Goal: Task Accomplishment & Management: Use online tool/utility

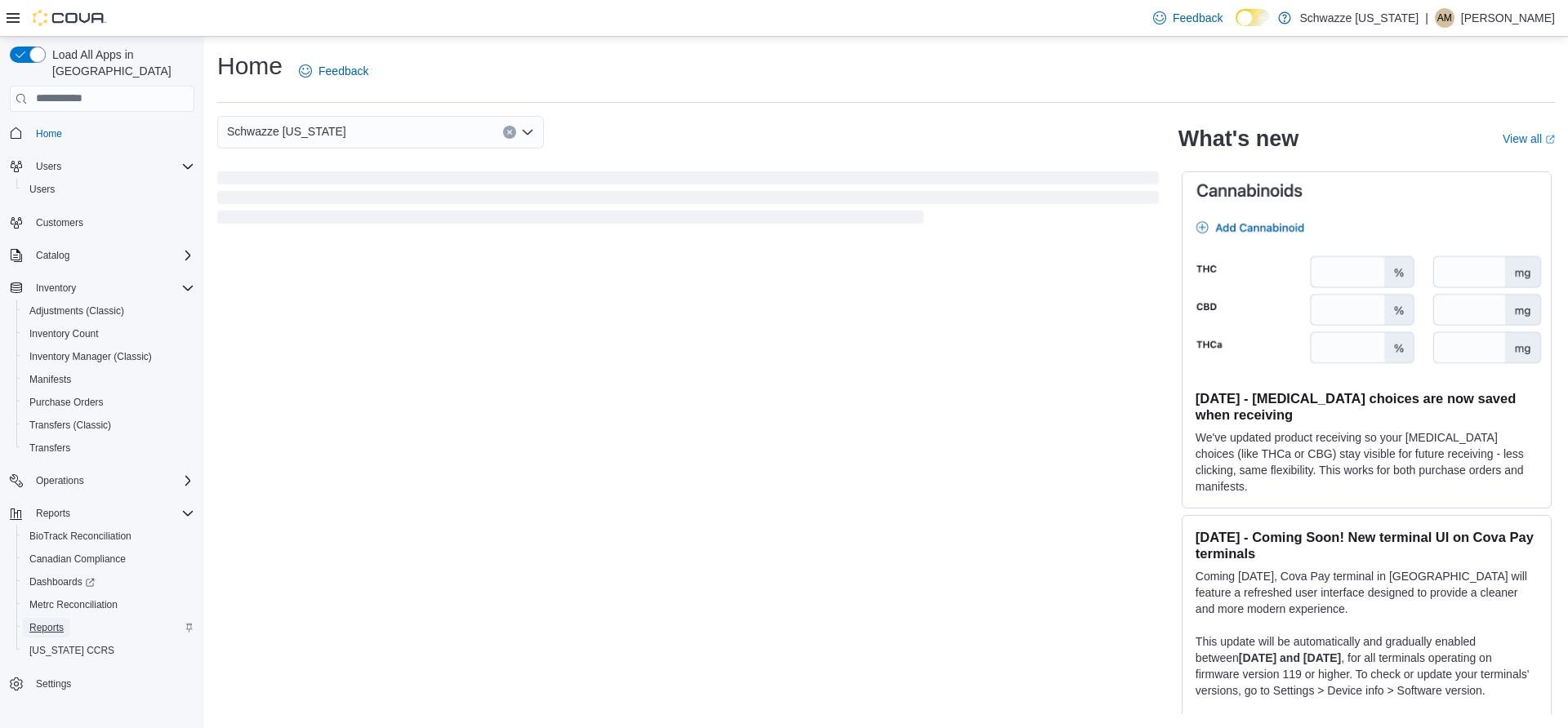
click at [63, 621] on span "Reports" at bounding box center [46, 627] width 34 height 13
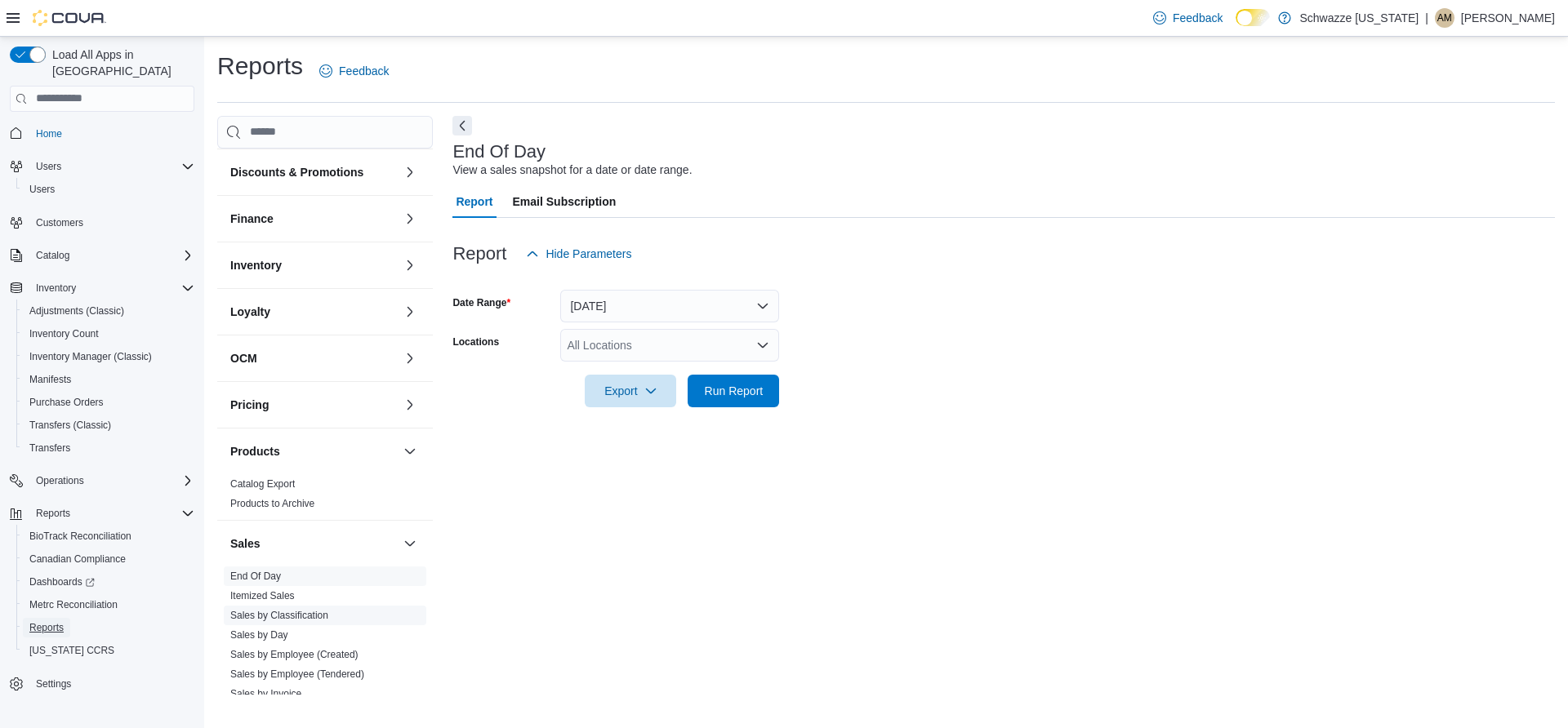
scroll to position [156, 0]
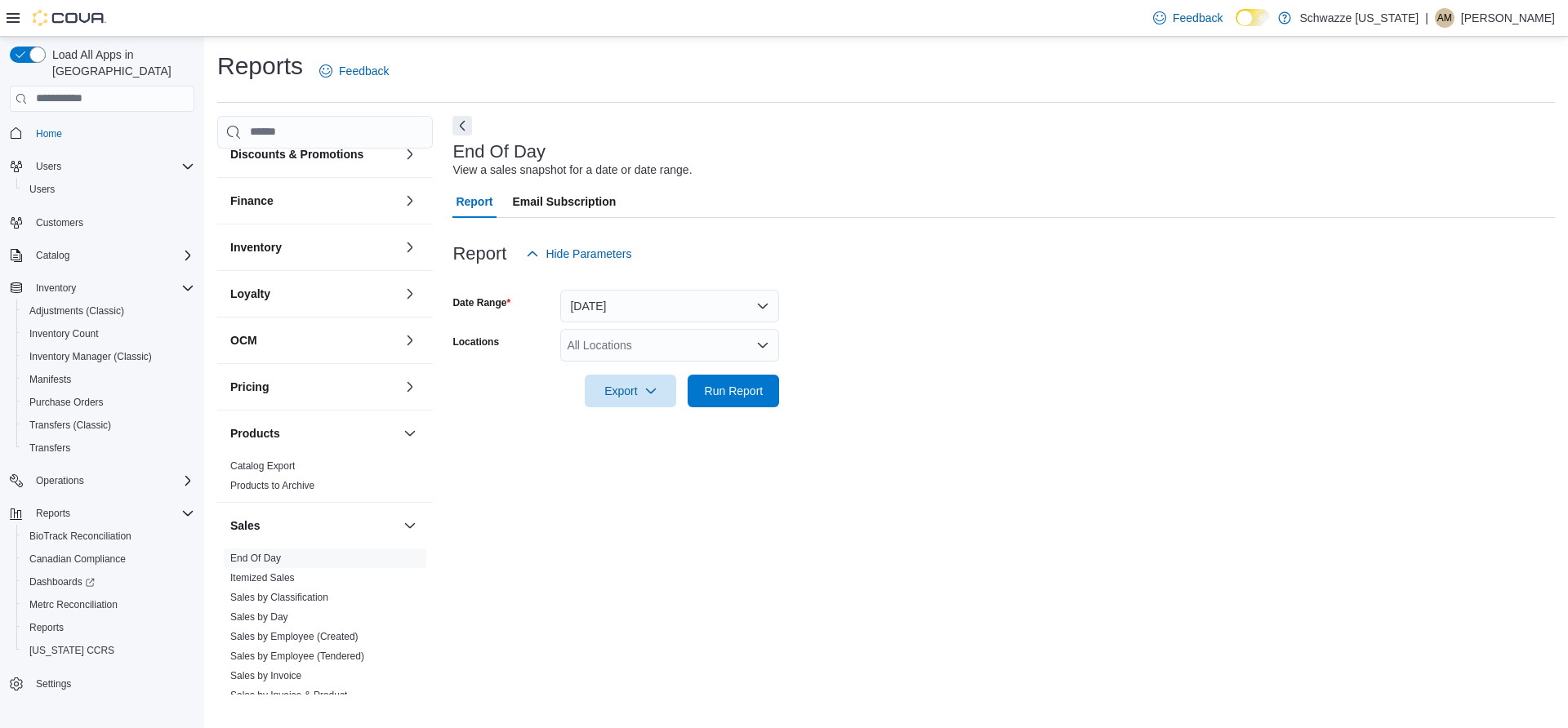
click at [289, 710] on link "Sales by Location" at bounding box center [268, 715] width 78 height 11
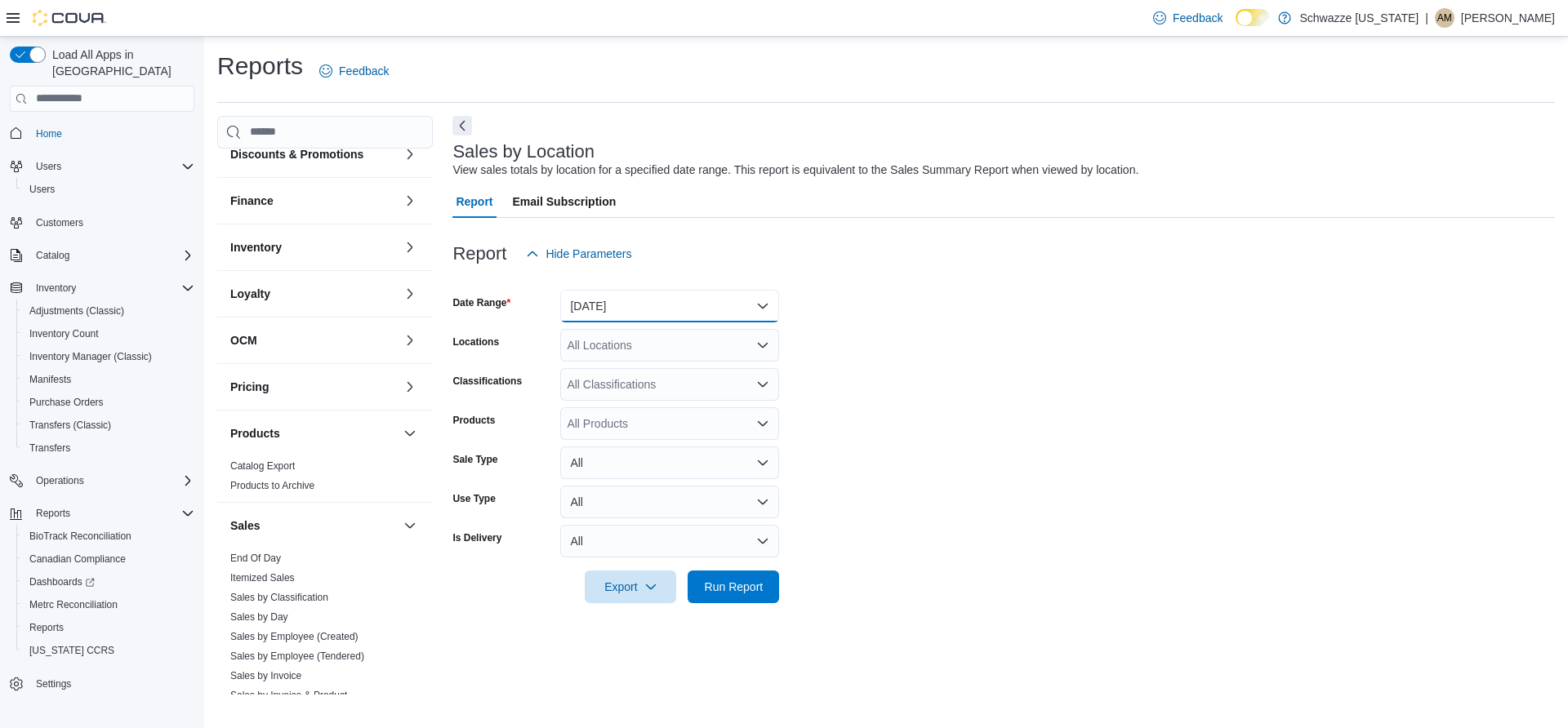
click at [652, 290] on button "[DATE]" at bounding box center [670, 306] width 219 height 32
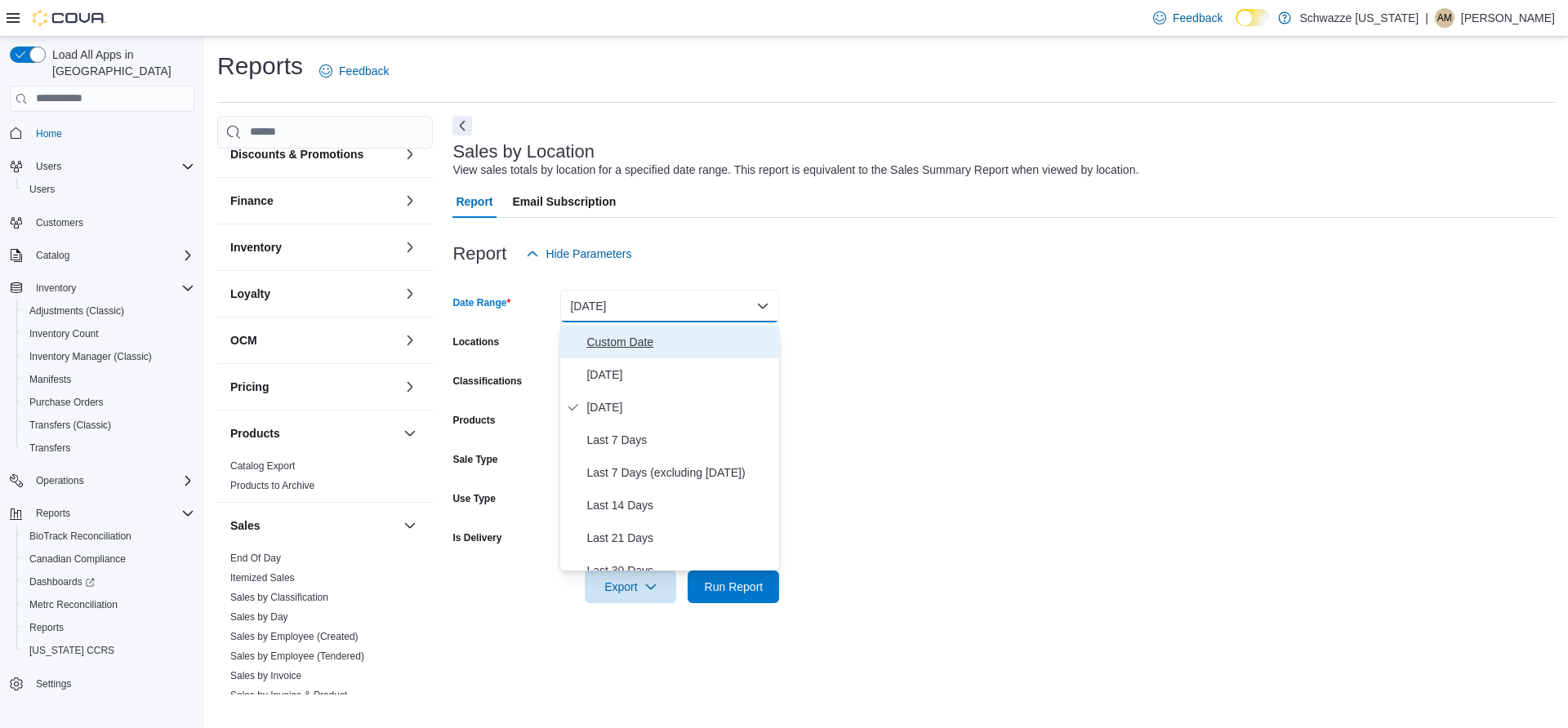
click at [629, 332] on span "Custom Date" at bounding box center [679, 342] width 186 height 19
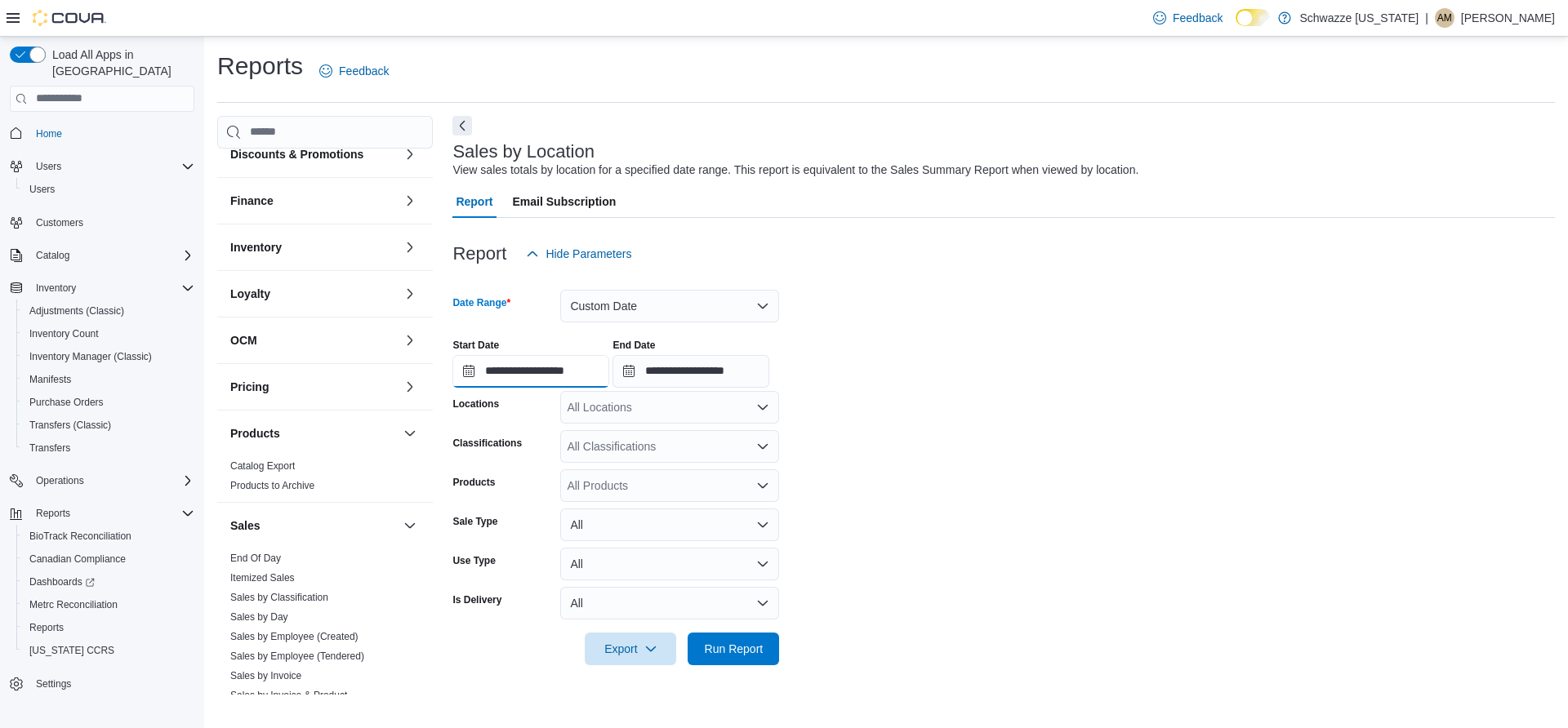
click at [475, 355] on input "**********" at bounding box center [531, 371] width 156 height 32
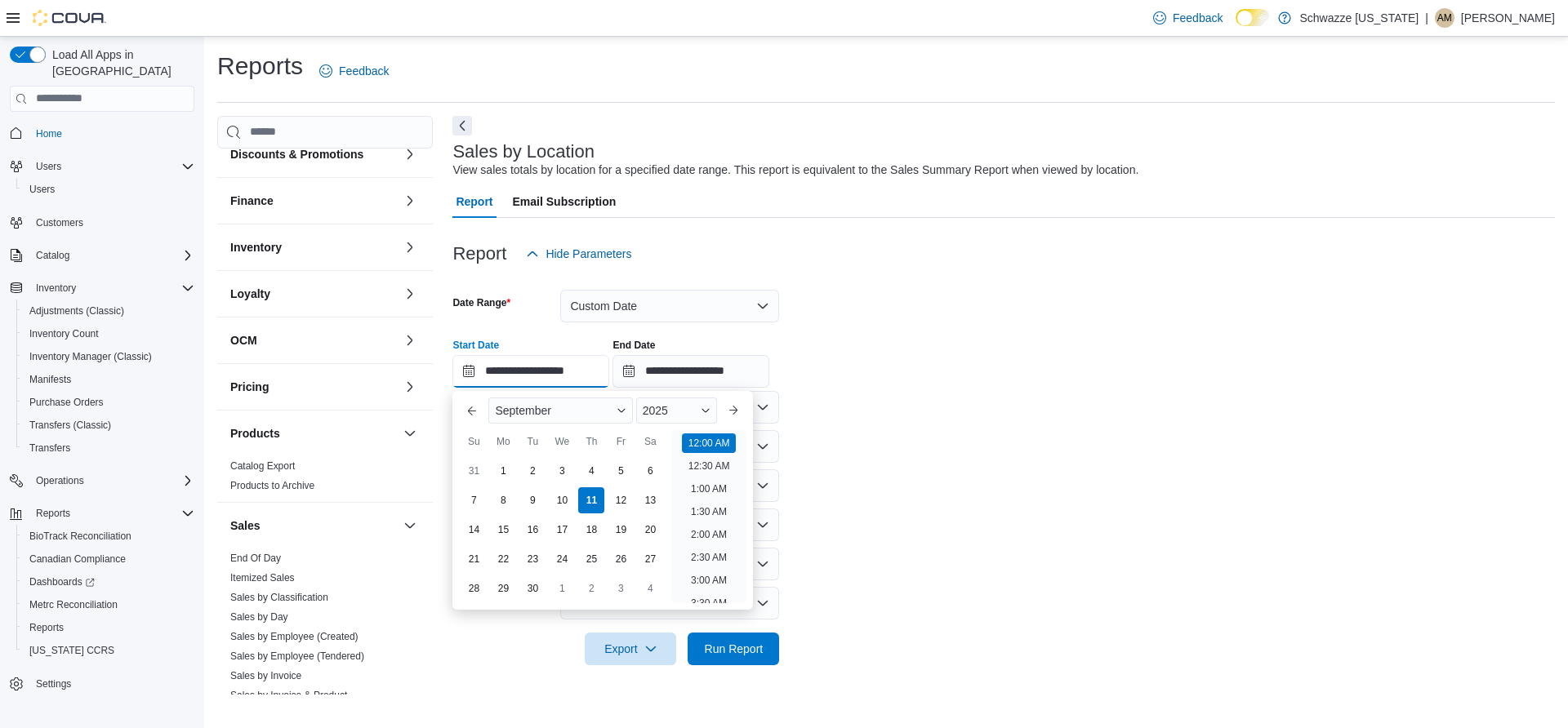
scroll to position [51, 0]
click at [469, 398] on button "Previous Month" at bounding box center [472, 411] width 26 height 26
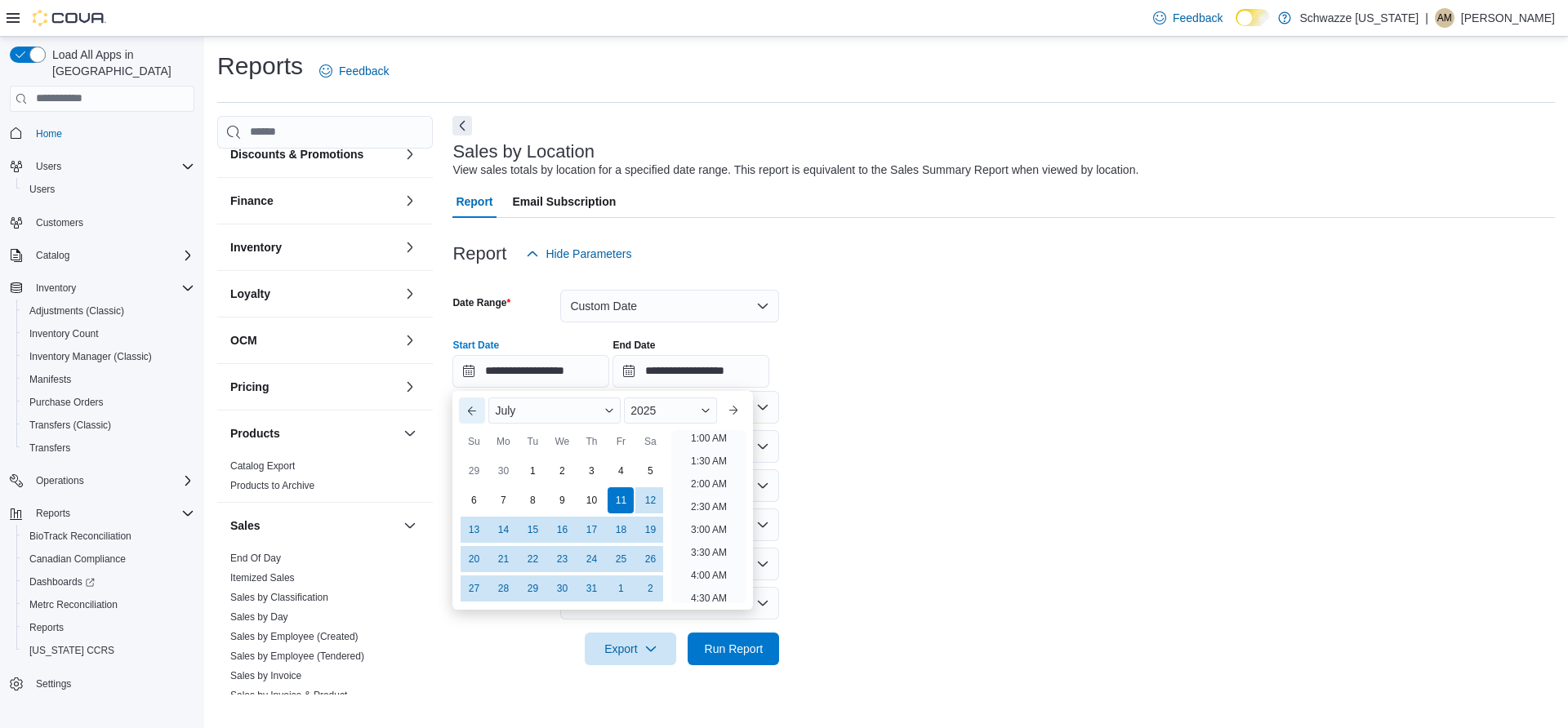
scroll to position [3, 0]
click at [469, 398] on button "Previous Month" at bounding box center [472, 411] width 26 height 26
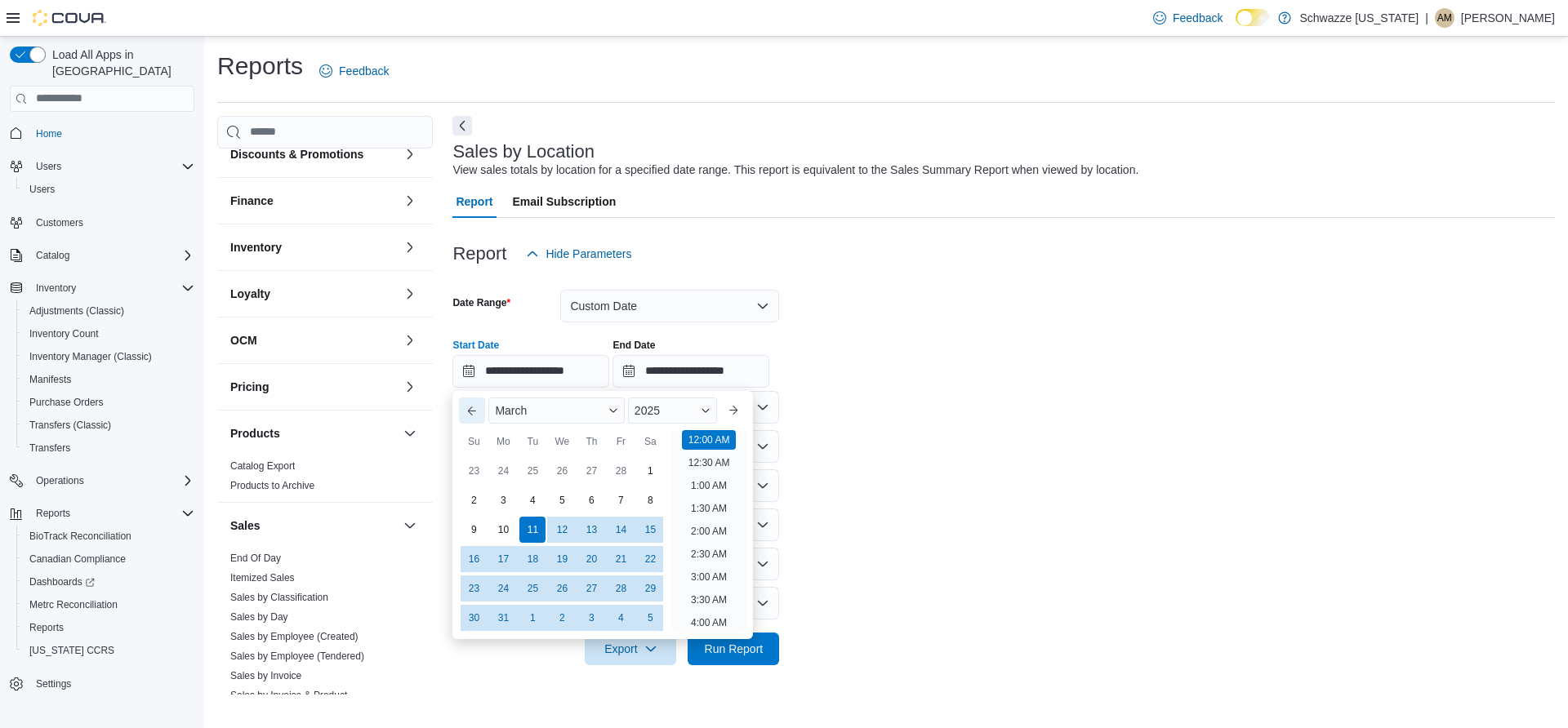
click at [469, 398] on button "Previous Month" at bounding box center [472, 411] width 26 height 26
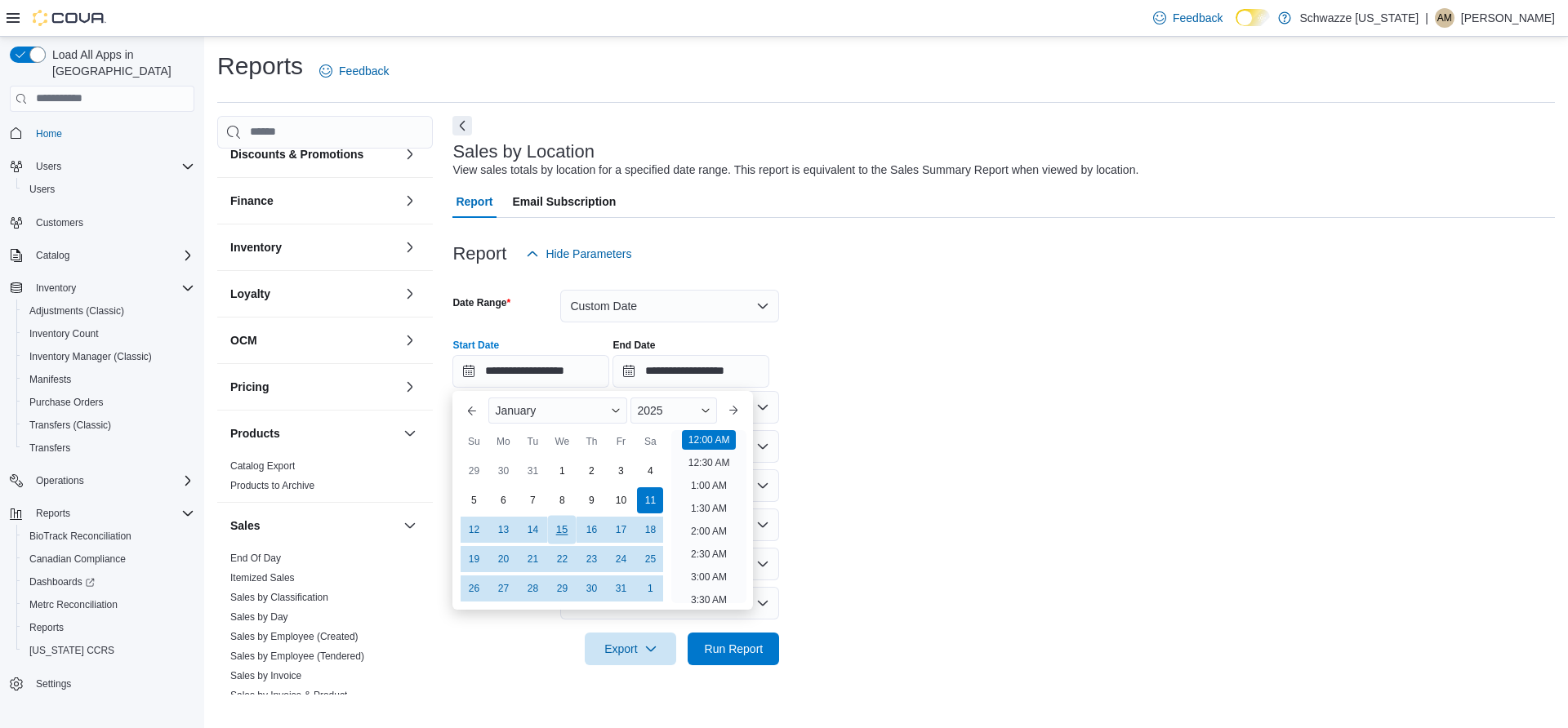
click at [560, 458] on div "1" at bounding box center [562, 471] width 26 height 26
type input "**********"
click at [1046, 373] on form "**********" at bounding box center [1003, 468] width 1102 height 395
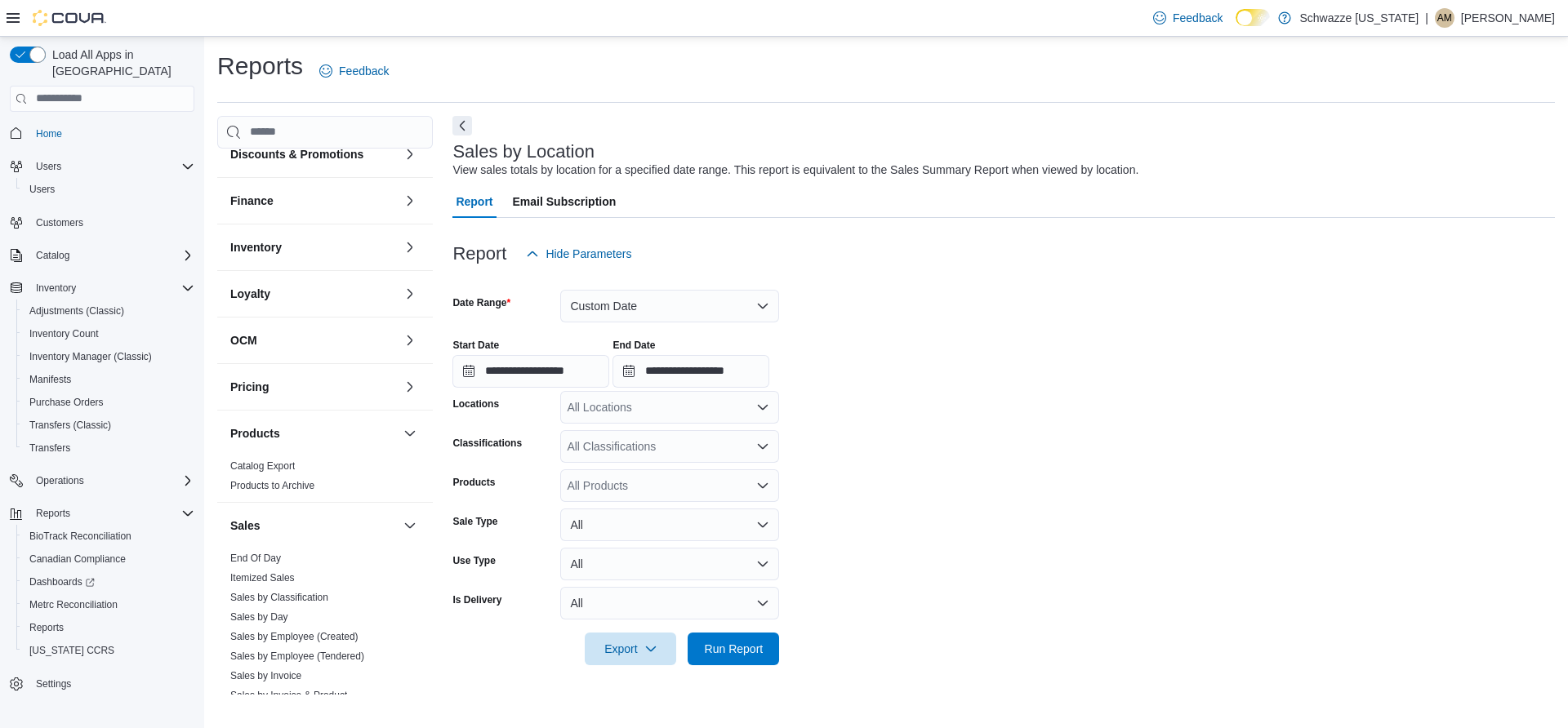
click at [771, 392] on div "All Locations" at bounding box center [670, 407] width 219 height 32
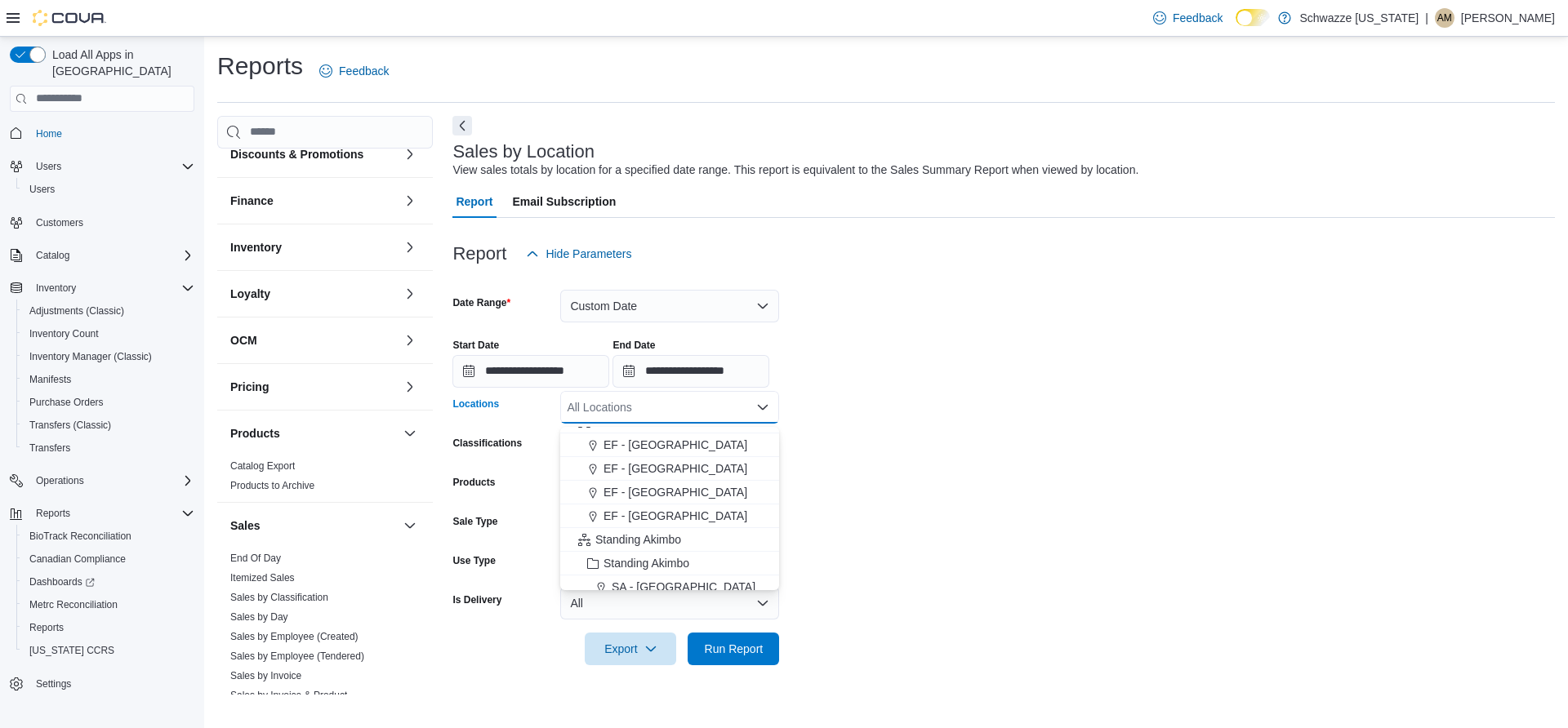
scroll to position [52, 0]
click at [672, 567] on div "SA - [GEOGRAPHIC_DATA]" at bounding box center [670, 575] width 199 height 17
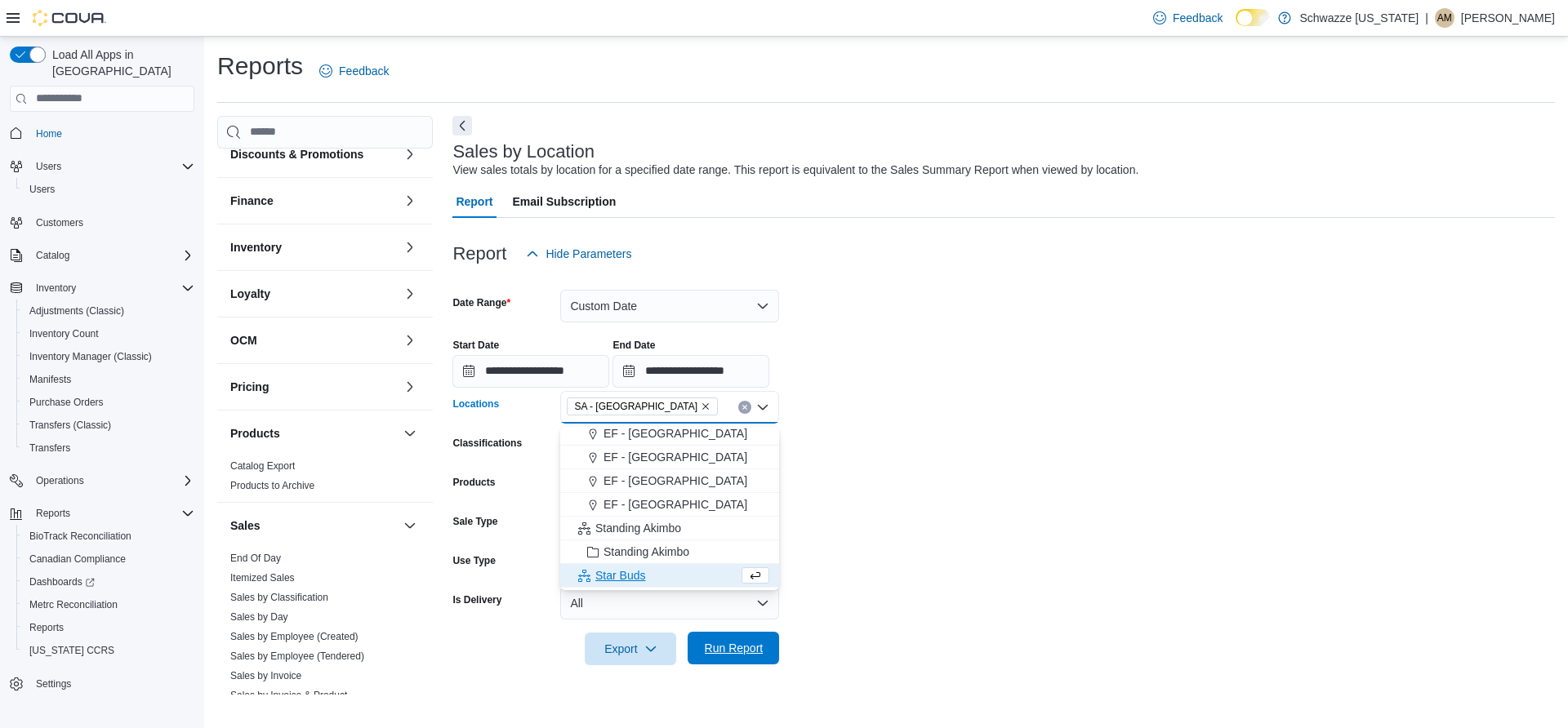
click at [726, 641] on span "Run Report" at bounding box center [733, 648] width 59 height 17
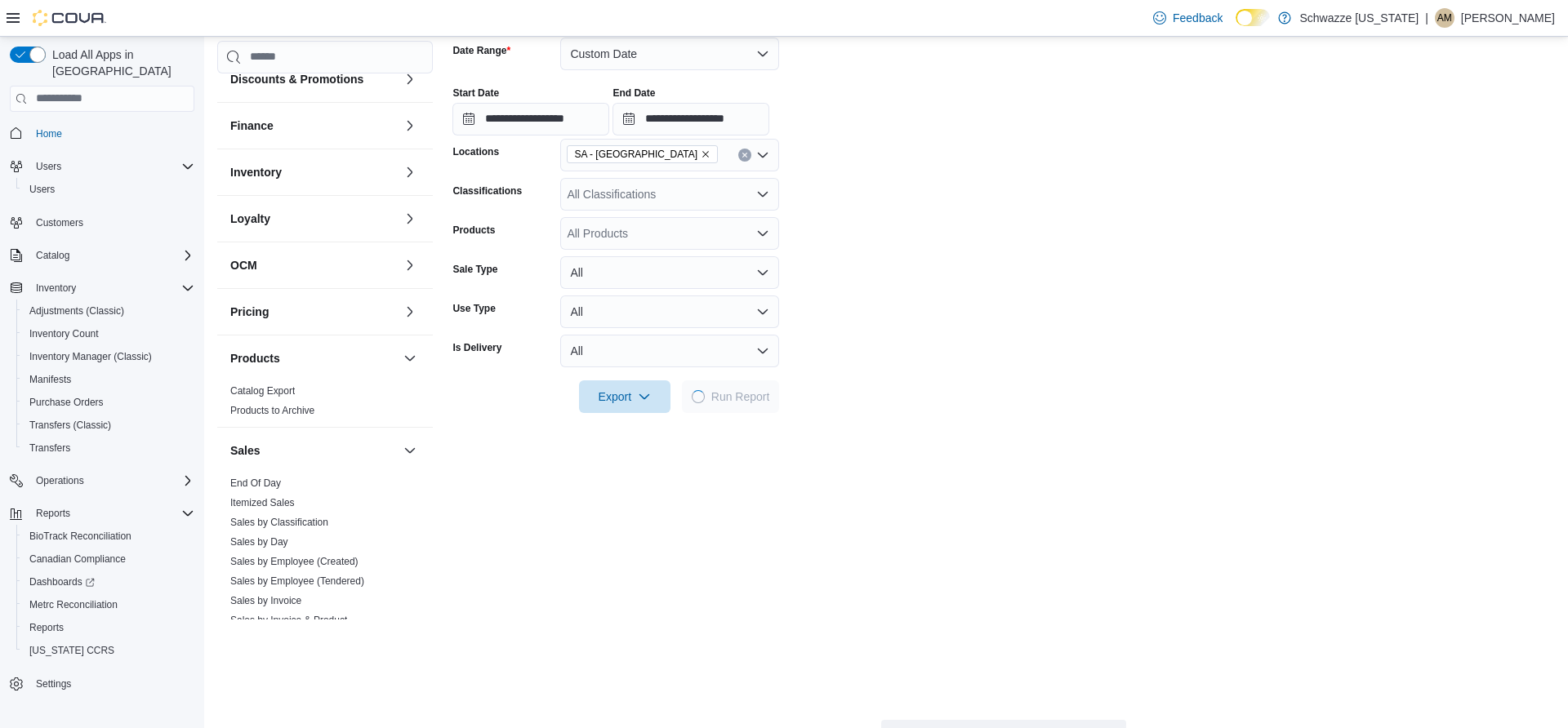
scroll to position [313, 0]
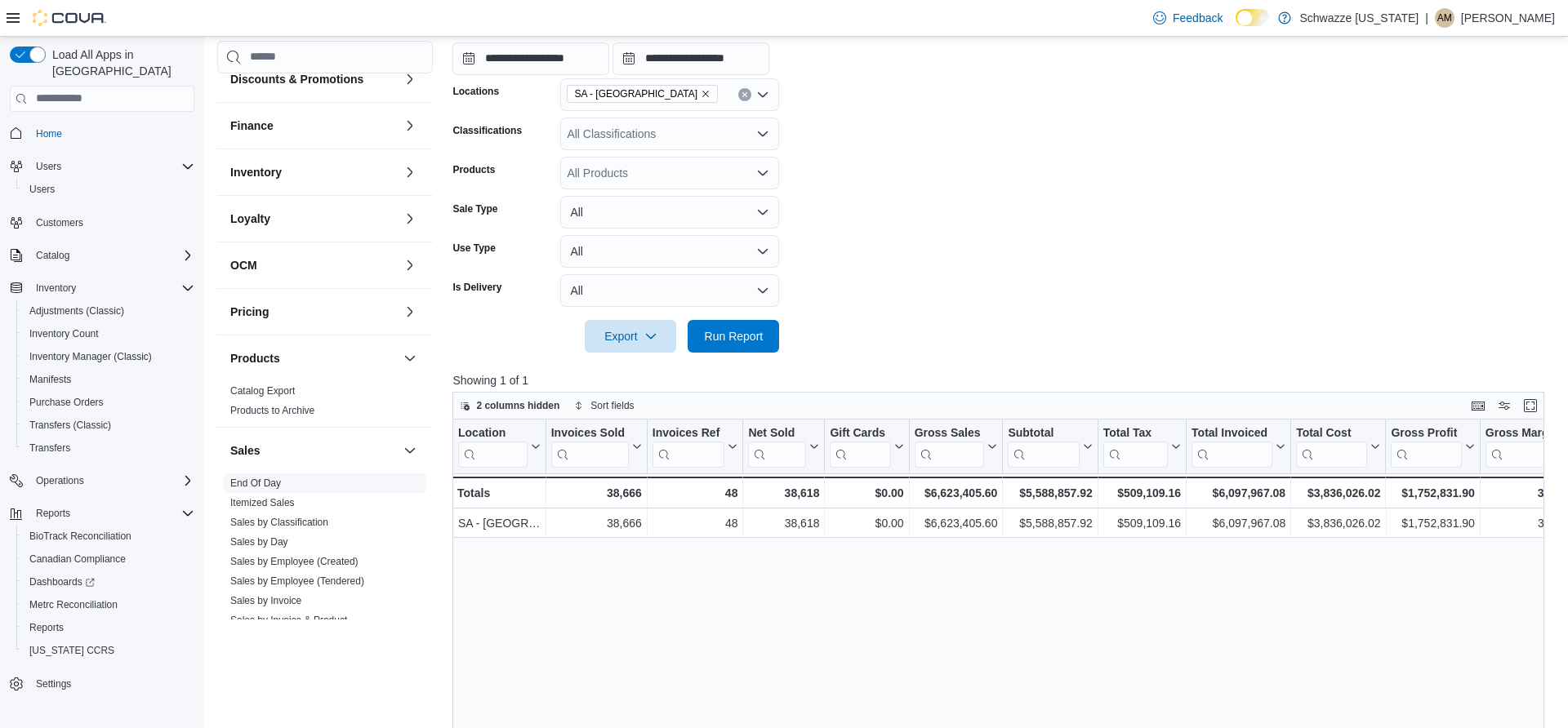
click at [307, 478] on span "End Of Day" at bounding box center [325, 483] width 203 height 19
click at [269, 491] on span "End Of Day" at bounding box center [325, 483] width 203 height 19
click at [254, 479] on link "End Of Day" at bounding box center [255, 483] width 51 height 11
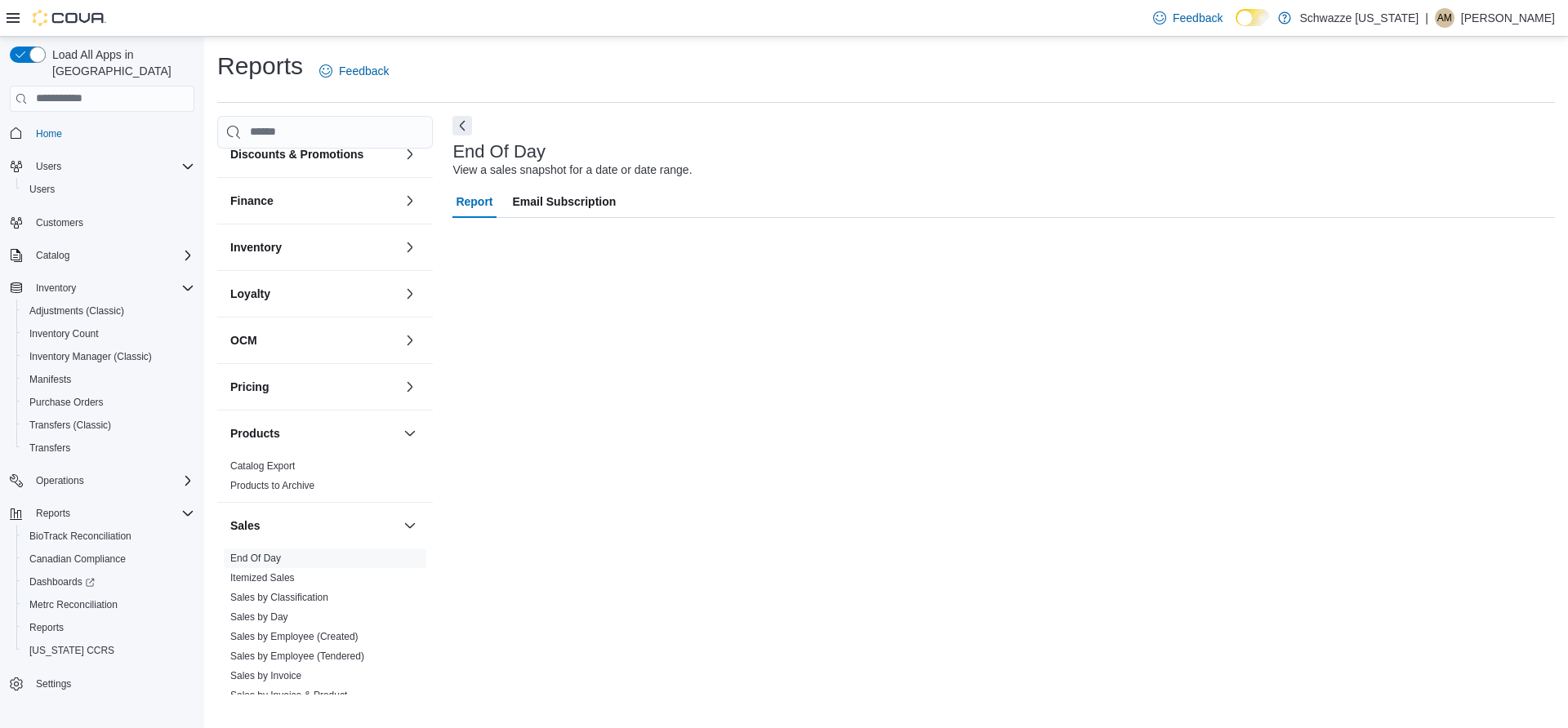
scroll to position [38, 0]
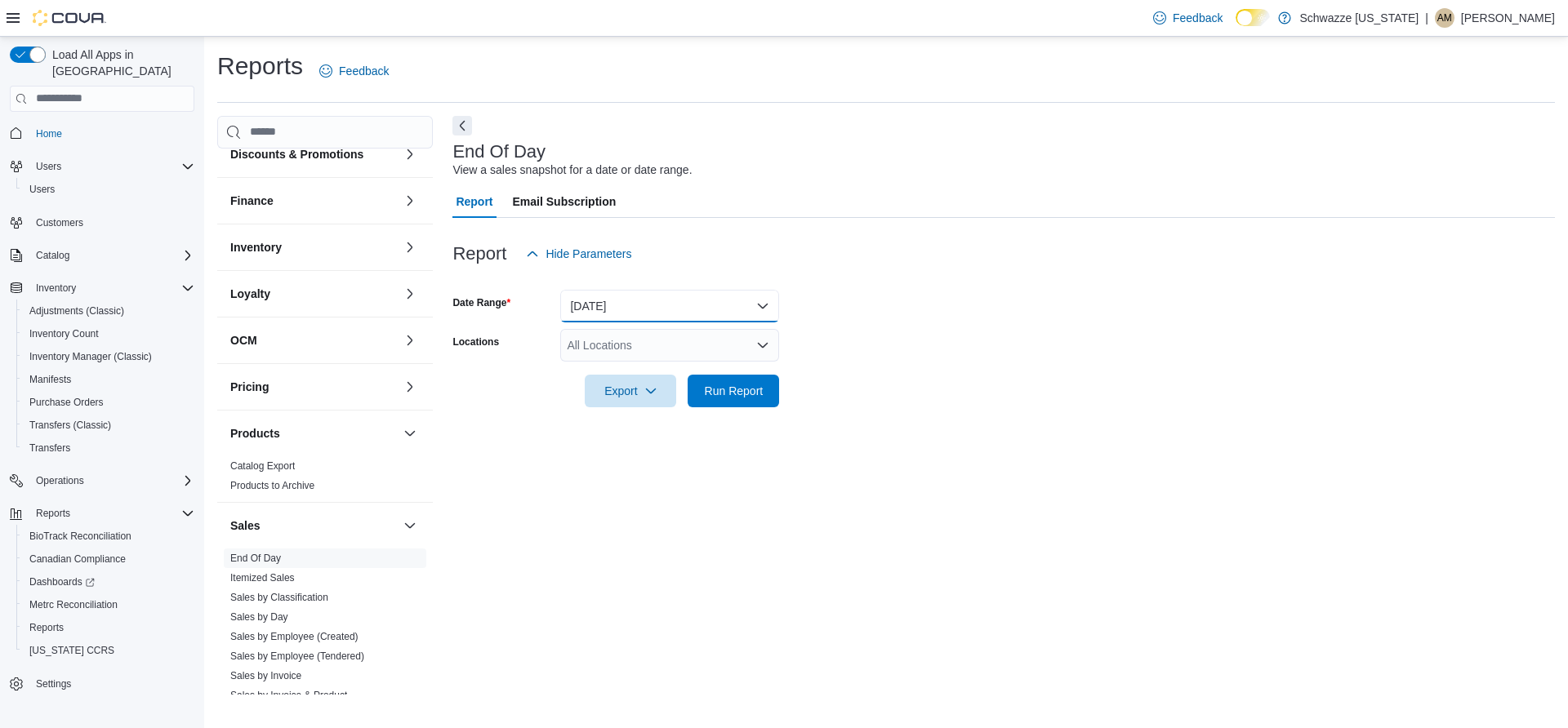
click at [609, 290] on button "[DATE]" at bounding box center [670, 306] width 219 height 32
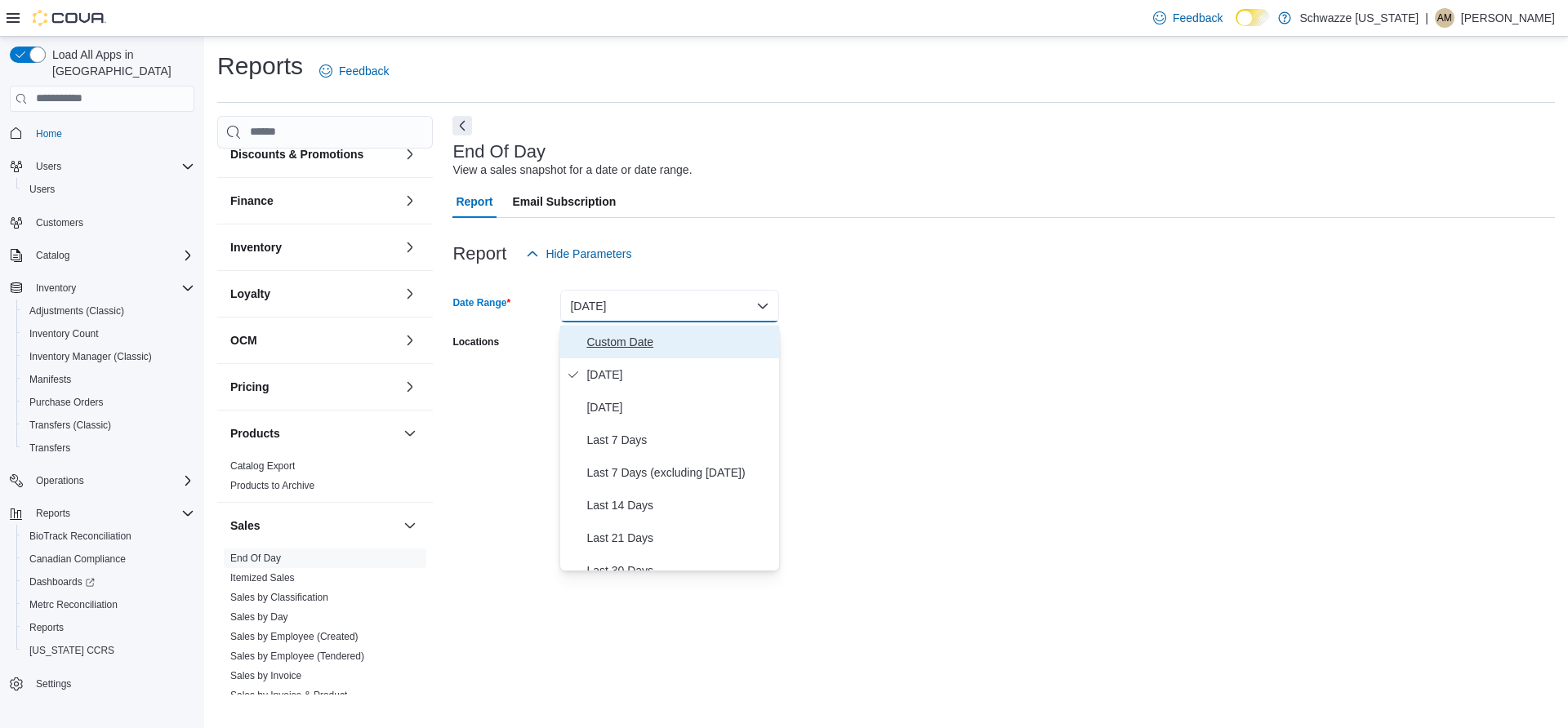
click at [602, 332] on span "Custom Date" at bounding box center [679, 342] width 186 height 19
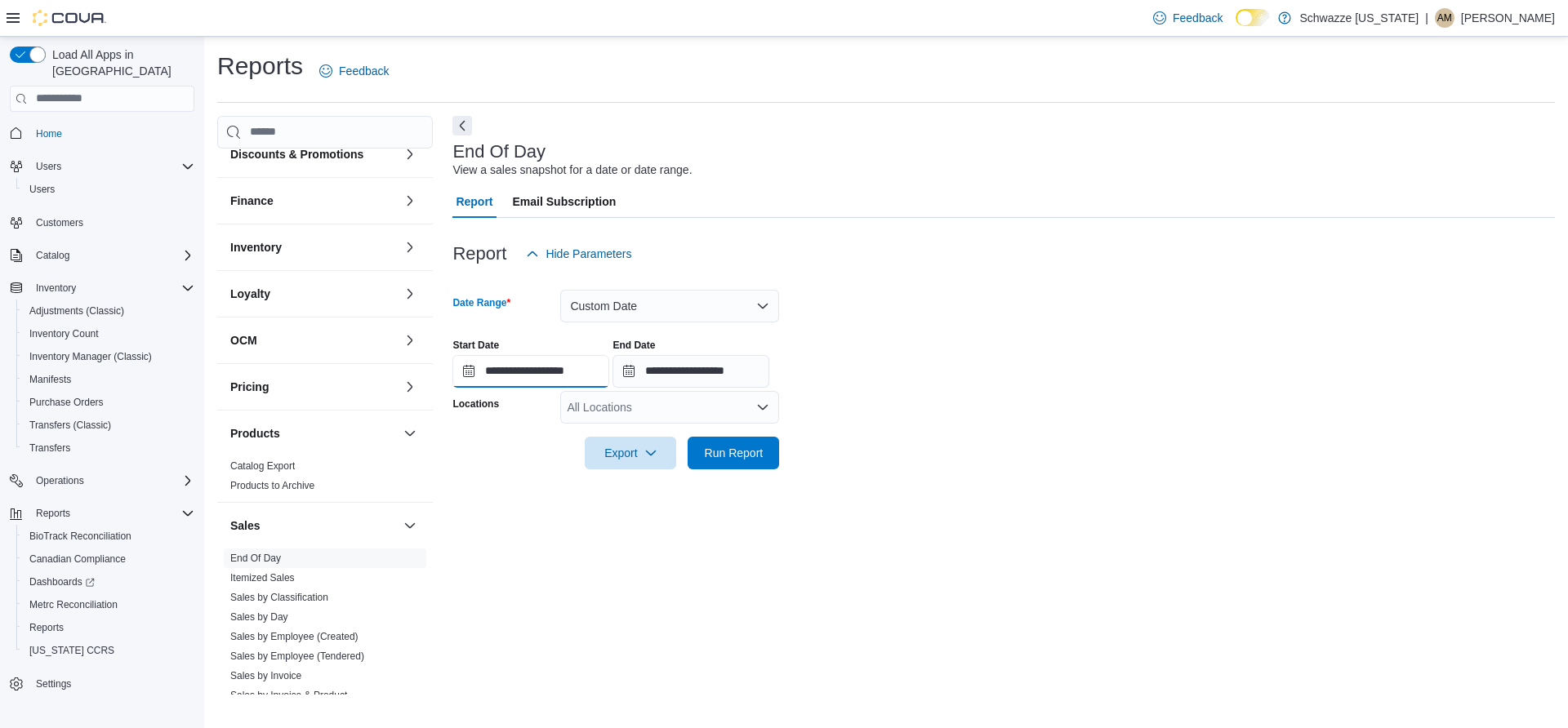
click at [471, 355] on input "**********" at bounding box center [531, 371] width 156 height 32
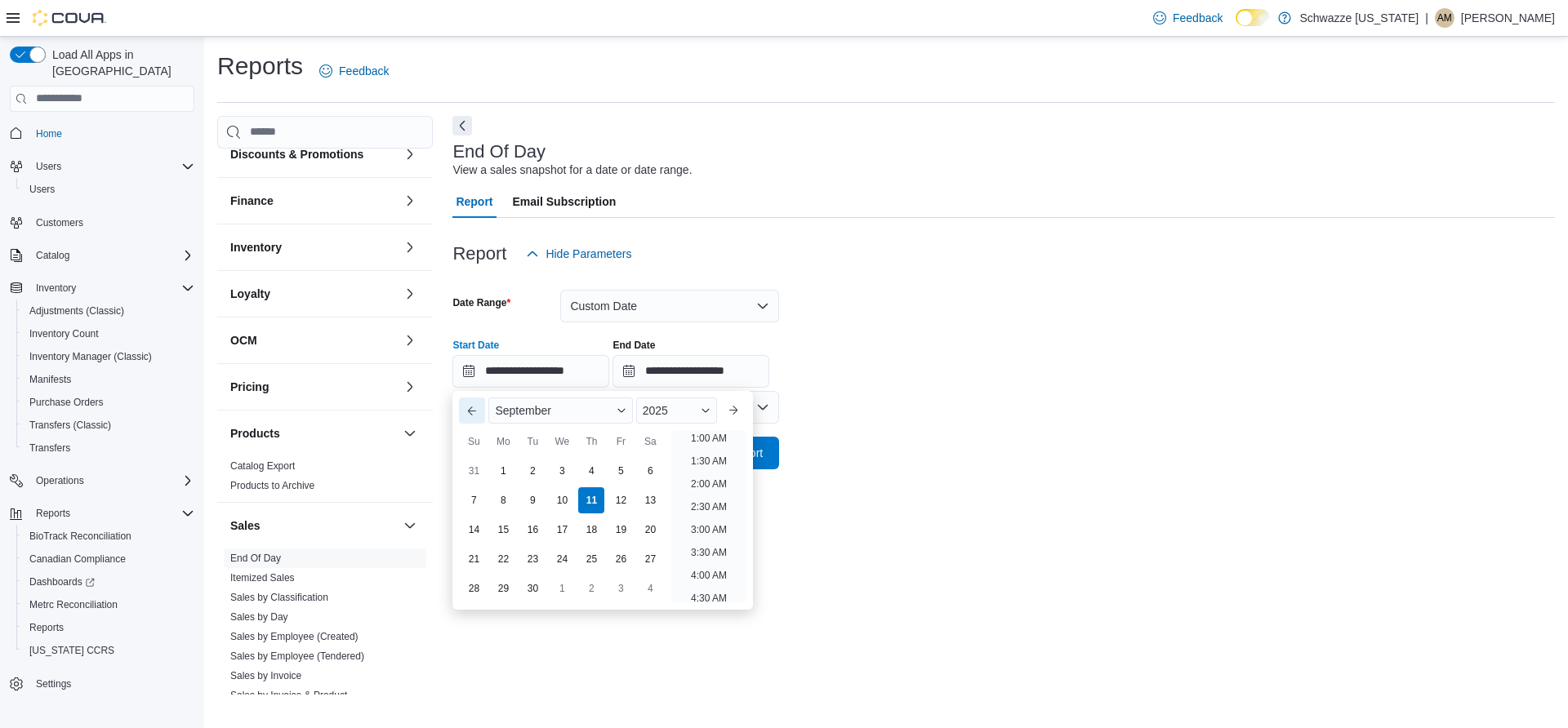
click at [479, 398] on button "Previous Month" at bounding box center [472, 411] width 26 height 26
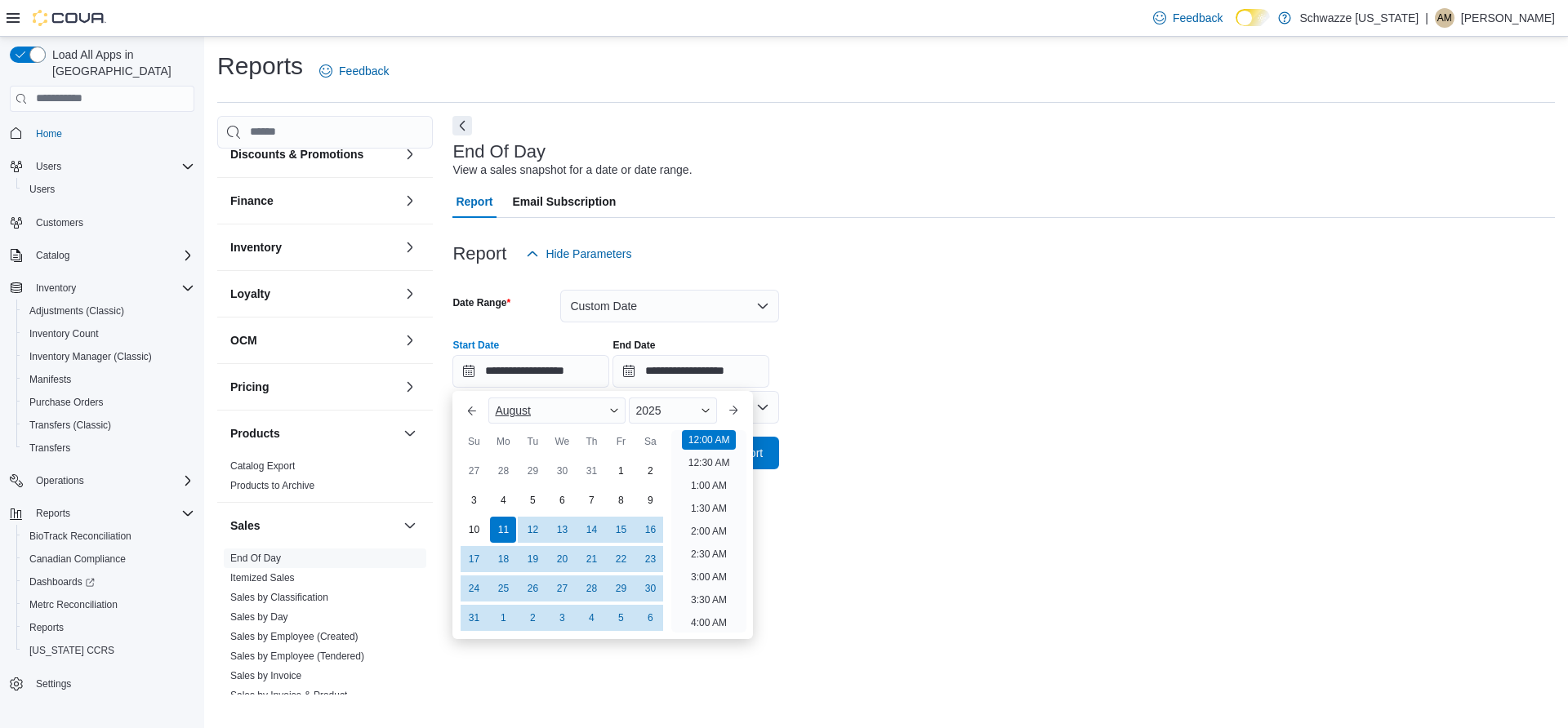
click at [508, 405] on span "August" at bounding box center [512, 411] width 36 height 13
click at [531, 405] on div "January" at bounding box center [557, 414] width 131 height 19
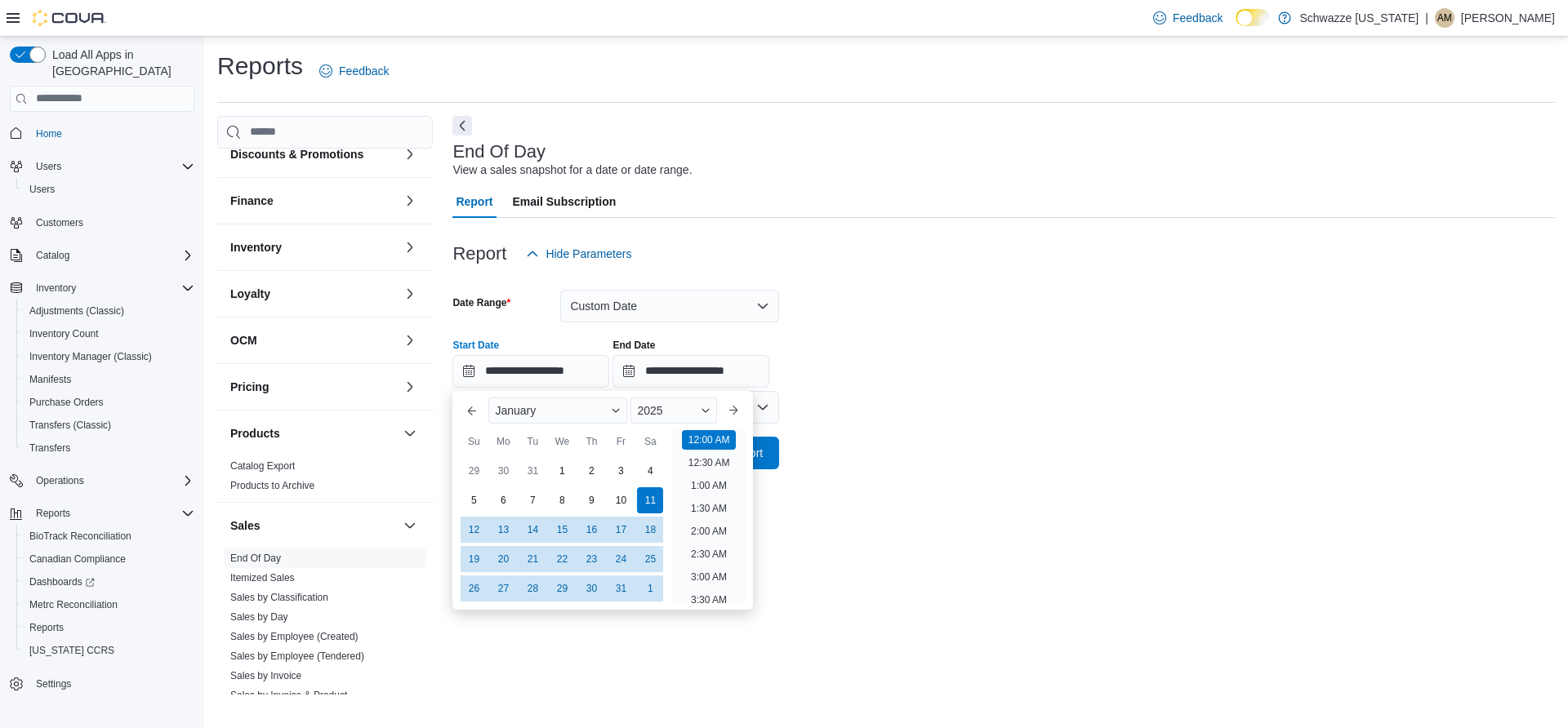
click at [563, 458] on div "1" at bounding box center [562, 471] width 26 height 26
type input "**********"
click at [910, 469] on div at bounding box center [1003, 479] width 1102 height 19
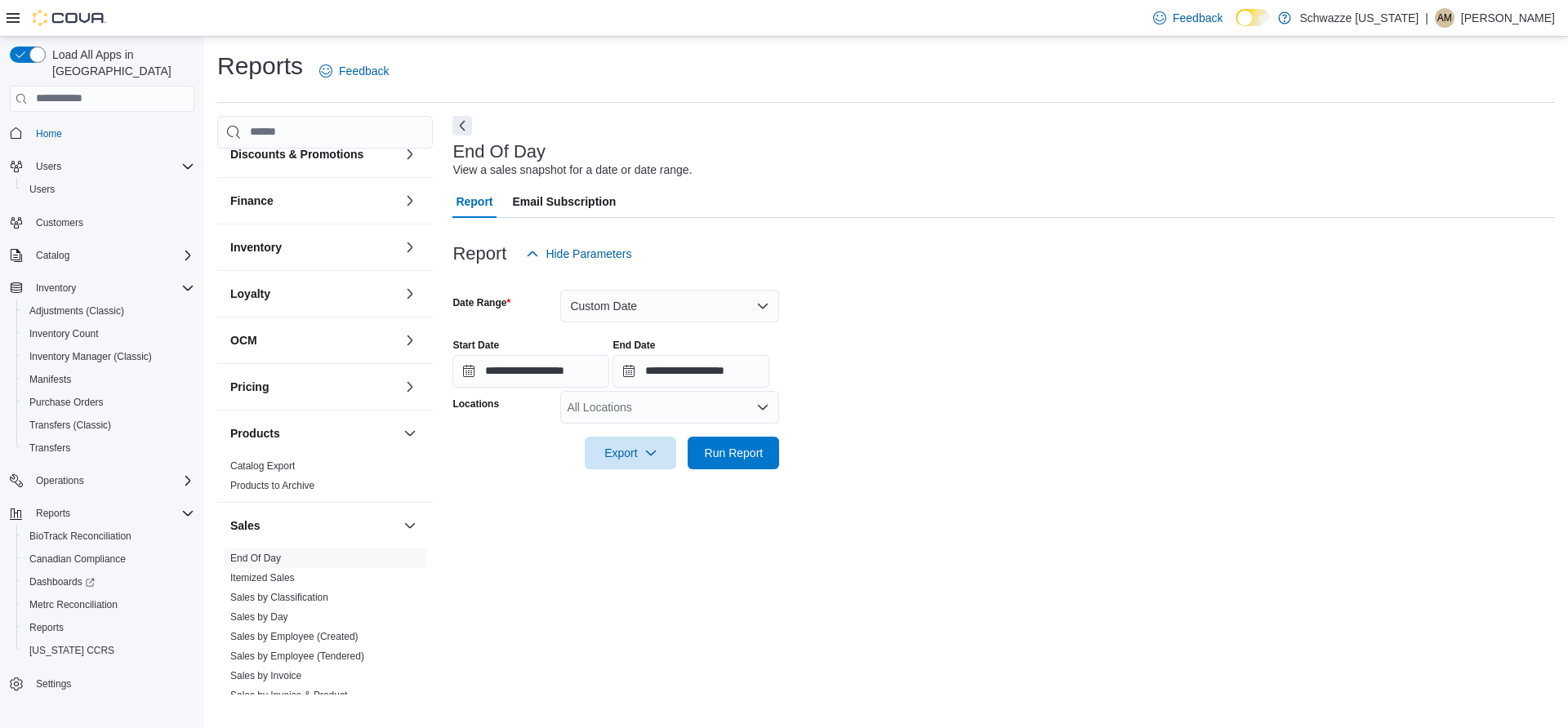
click at [697, 392] on div "All Locations" at bounding box center [670, 407] width 219 height 32
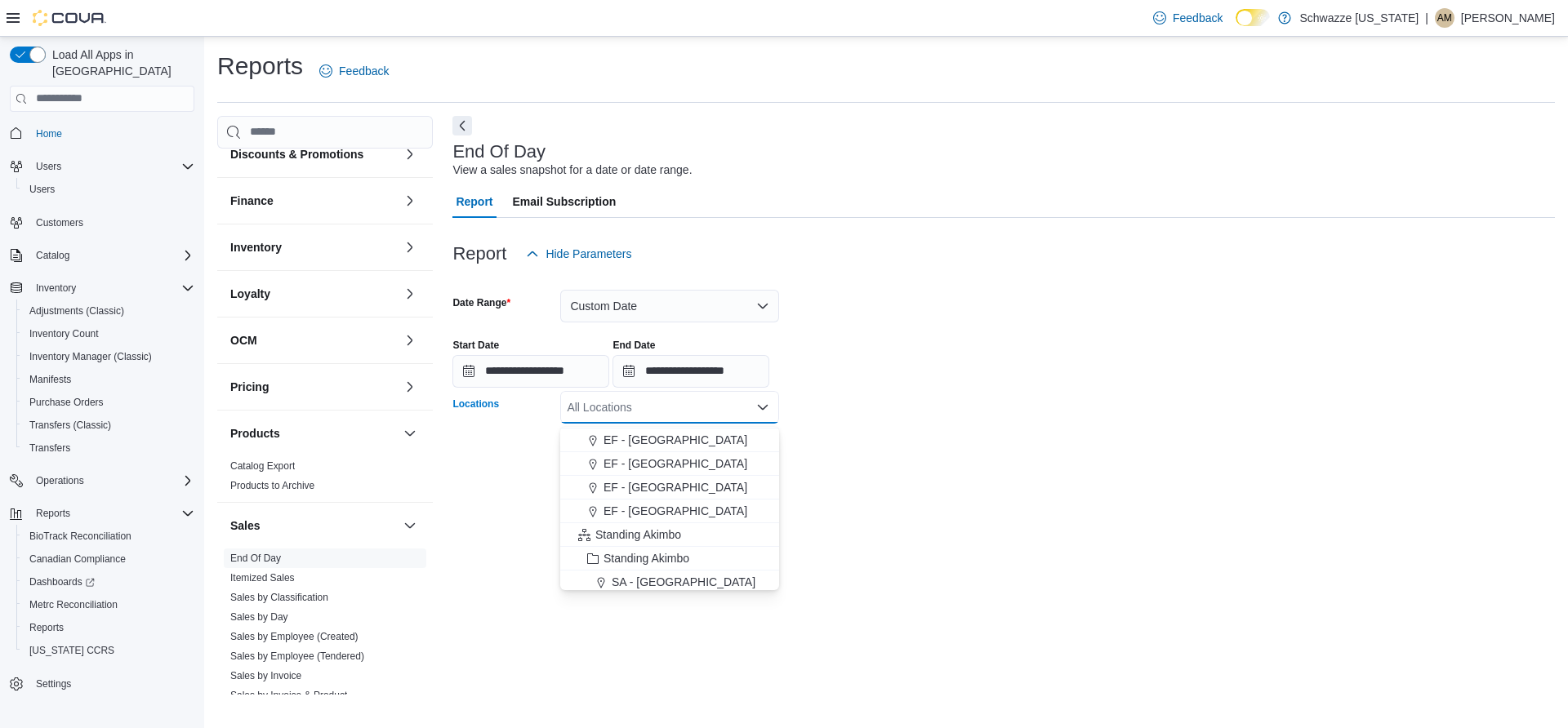
scroll to position [52, 0]
click at [656, 567] on span "SA - [GEOGRAPHIC_DATA]" at bounding box center [683, 575] width 143 height 17
click at [851, 478] on div "**********" at bounding box center [1003, 406] width 1102 height 579
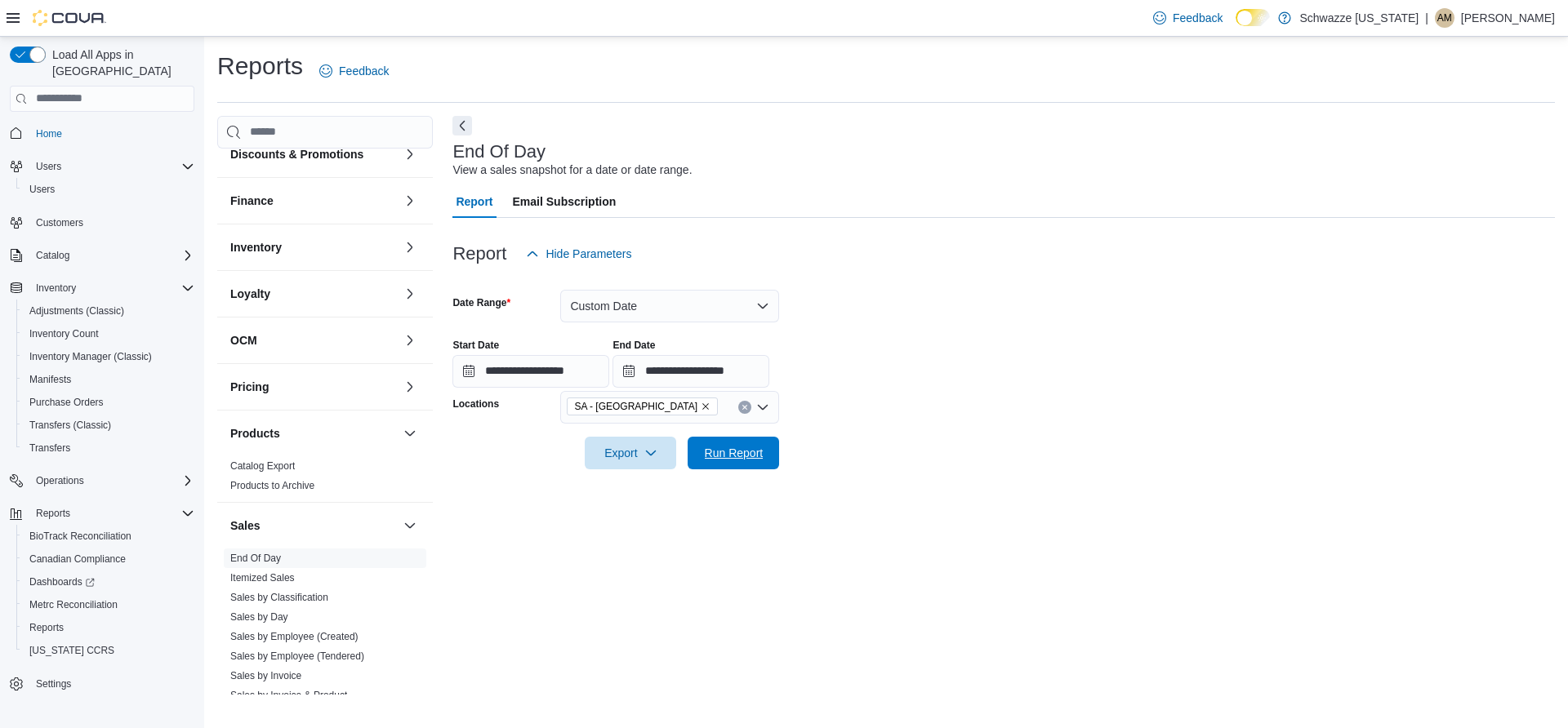
click at [752, 445] on span "Run Report" at bounding box center [733, 453] width 59 height 17
